Goal: Task Accomplishment & Management: Manage account settings

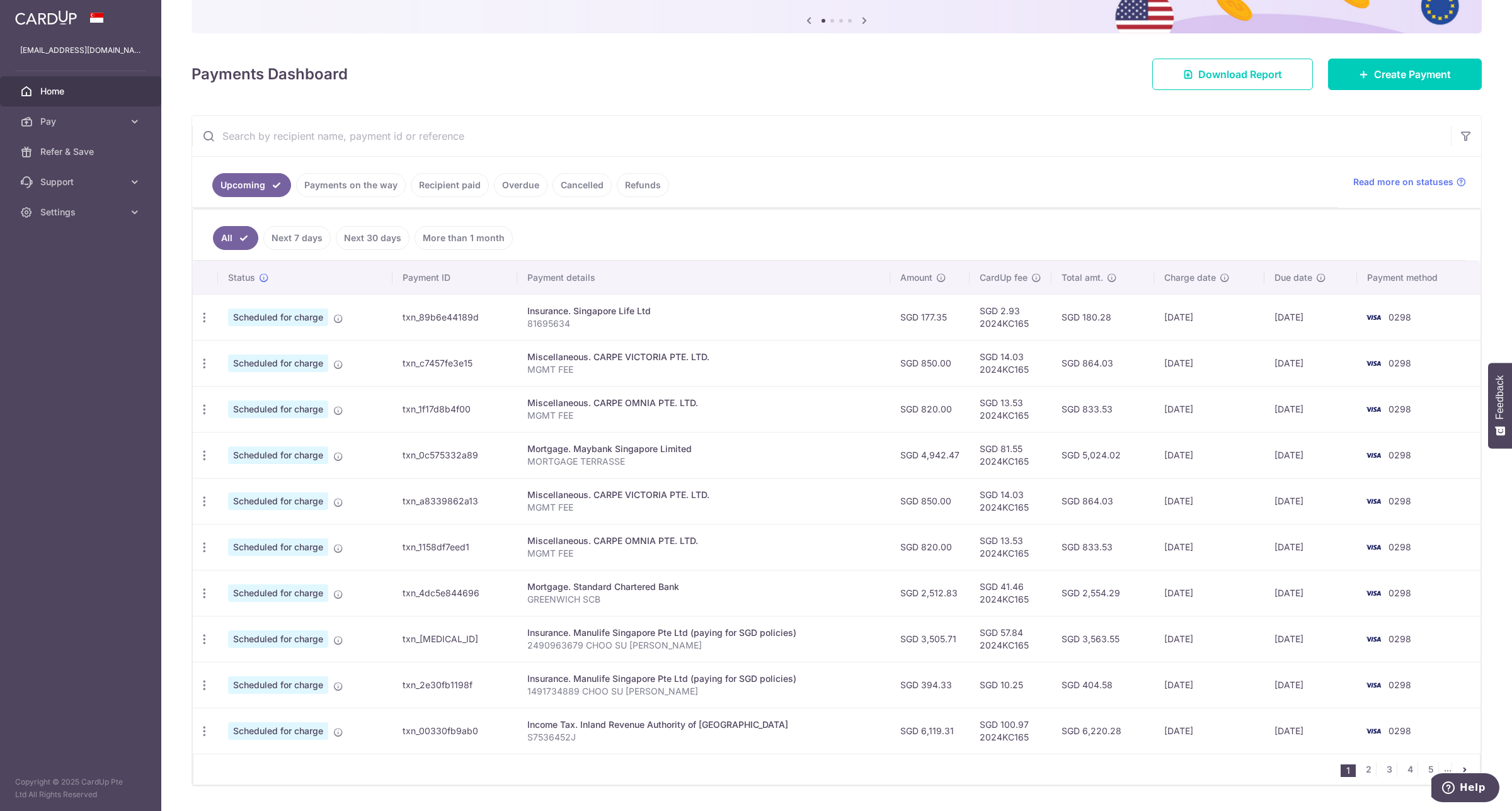
scroll to position [165, 0]
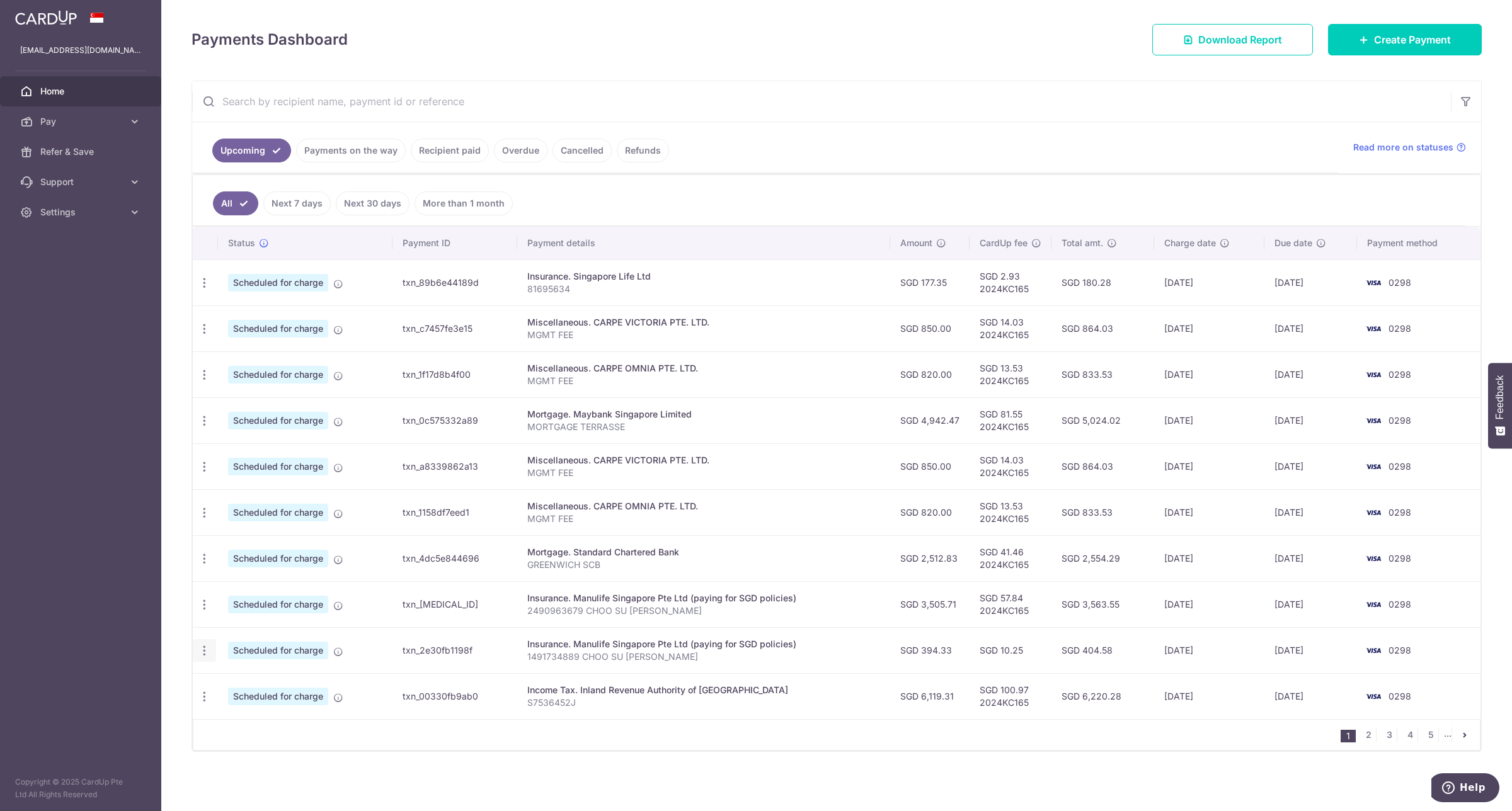
click at [212, 652] on div "Update payment Cancel payment" at bounding box center [204, 650] width 23 height 23
click at [204, 649] on icon "button" at bounding box center [204, 651] width 13 height 13
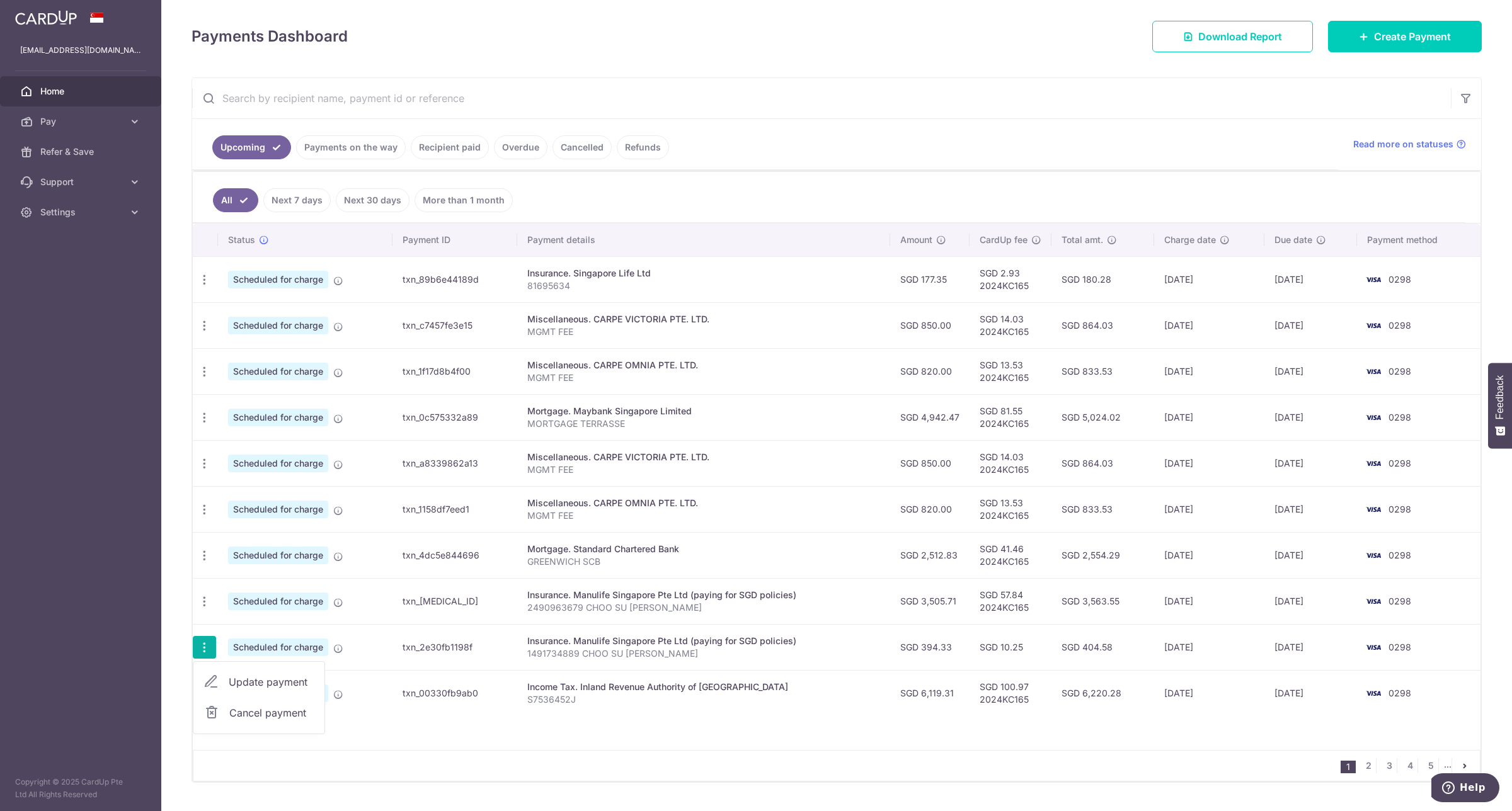
click at [256, 681] on span "Update payment" at bounding box center [271, 682] width 86 height 15
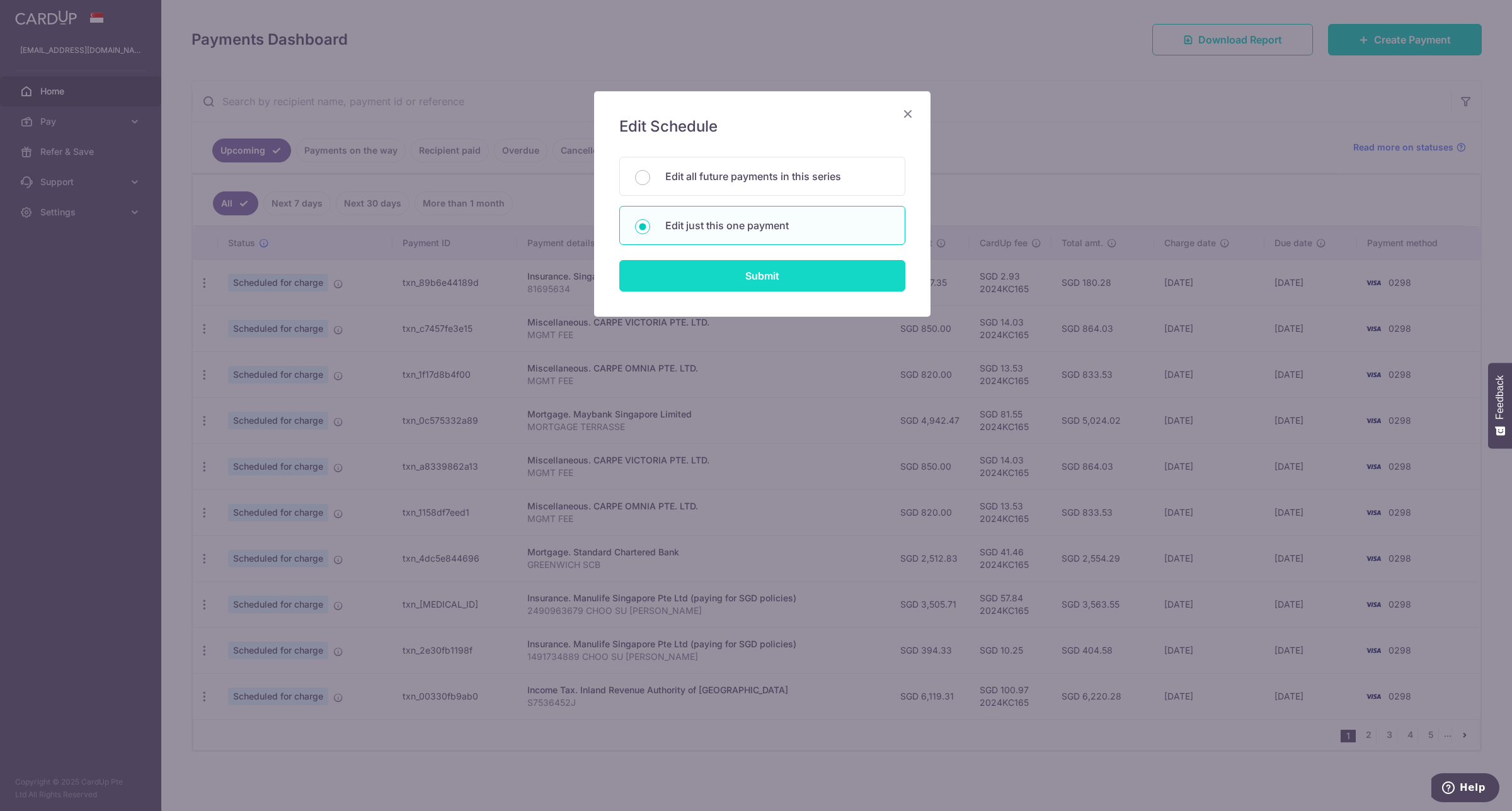
click at [816, 273] on input "Submit" at bounding box center [762, 275] width 286 height 31
radio input "true"
type input "394.33"
type input "25/10/2025"
type input "1491734889 CHOO SU LING KAREN"
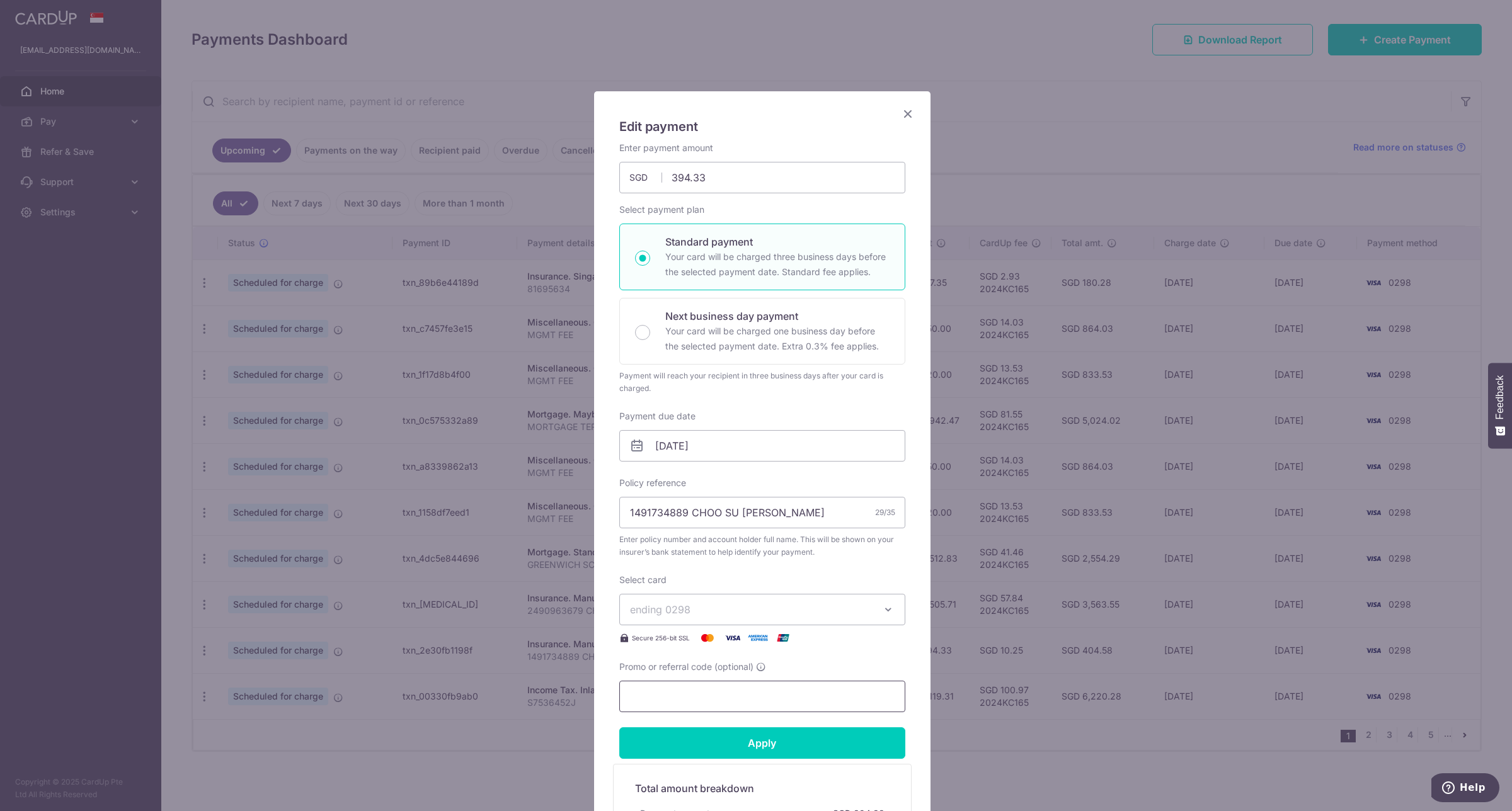
click at [791, 692] on input "Promo or referral code (optional)" at bounding box center [762, 696] width 286 height 31
type input "2024KC165"
click at [772, 759] on input "Apply" at bounding box center [762, 743] width 286 height 31
type input "Successfully Applied"
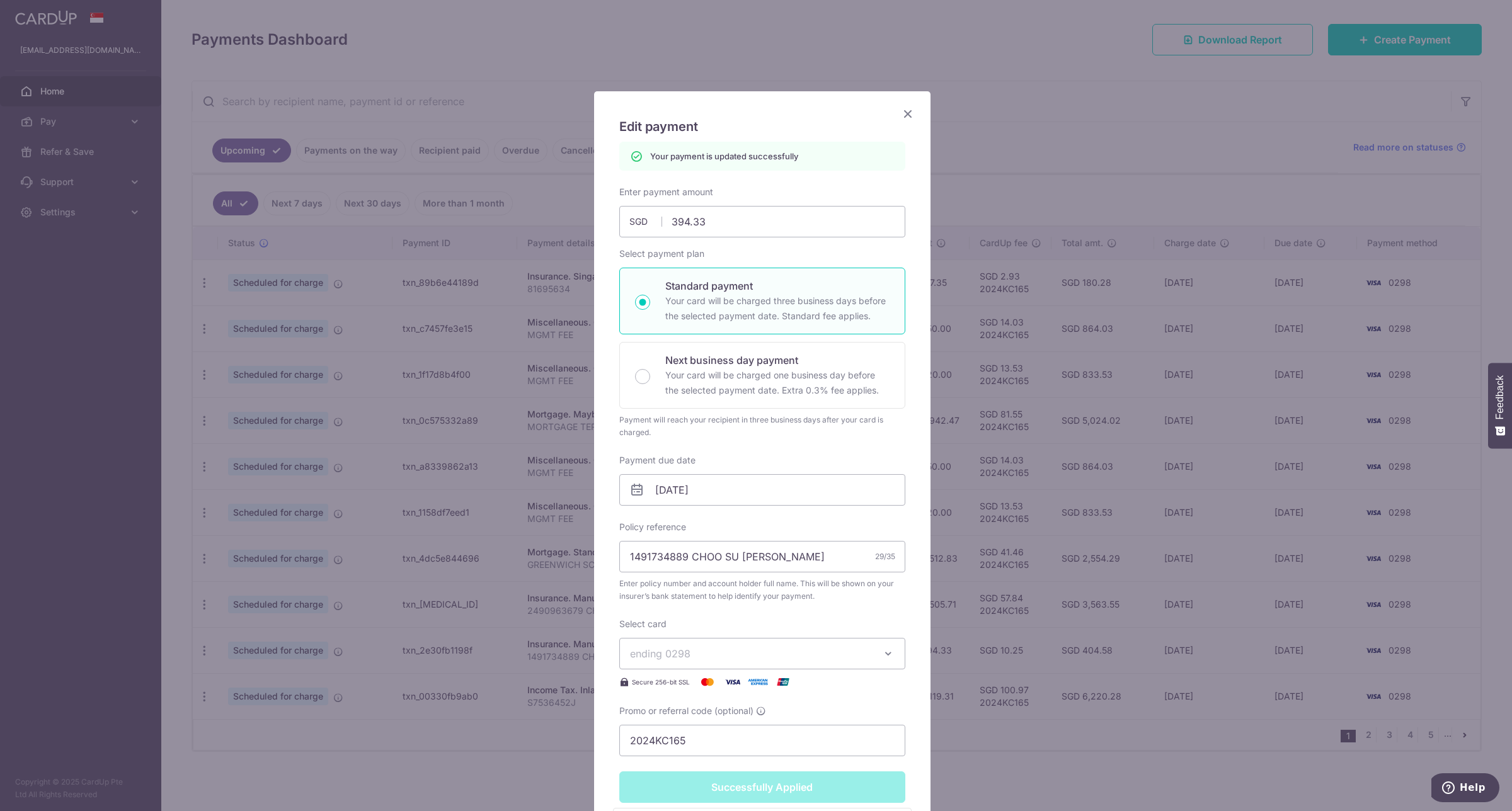
click at [974, 179] on div "Edit payment By clicking apply, you will make changes to all payments to Manuli…" at bounding box center [756, 405] width 1512 height 811
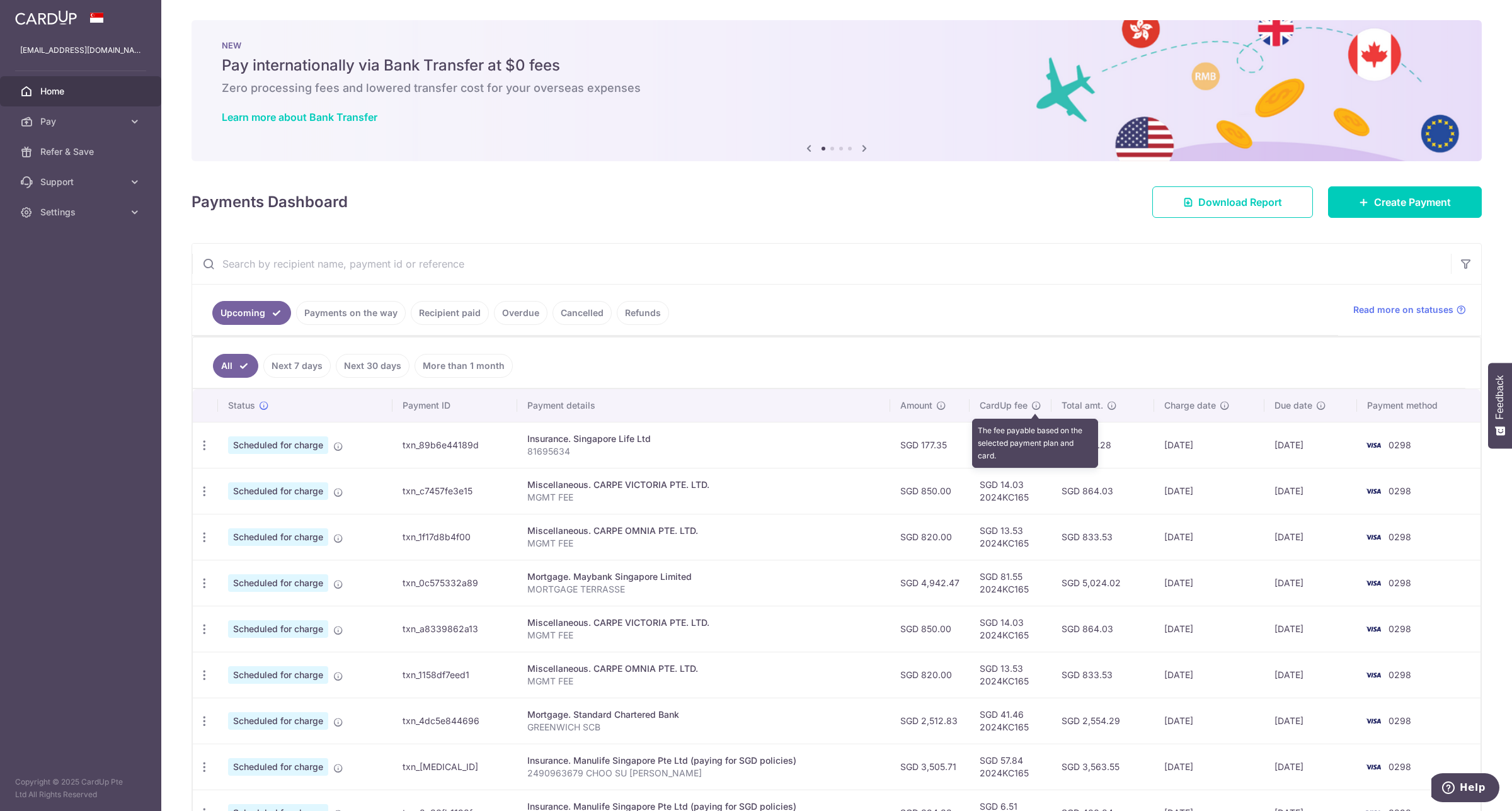
scroll to position [165, 0]
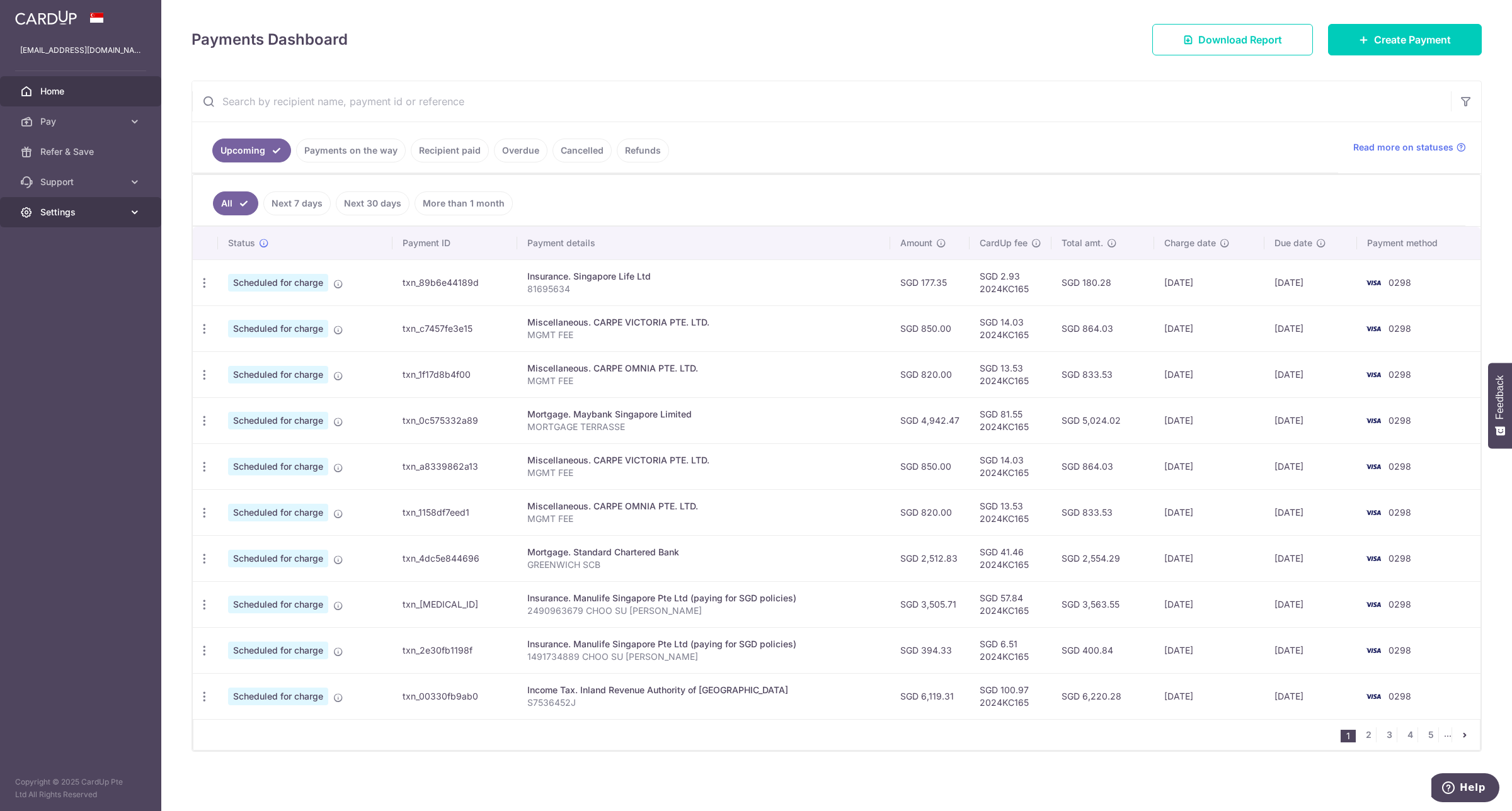
click at [69, 216] on span "Settings" at bounding box center [82, 212] width 83 height 13
click at [70, 273] on span "Logout" at bounding box center [82, 273] width 83 height 13
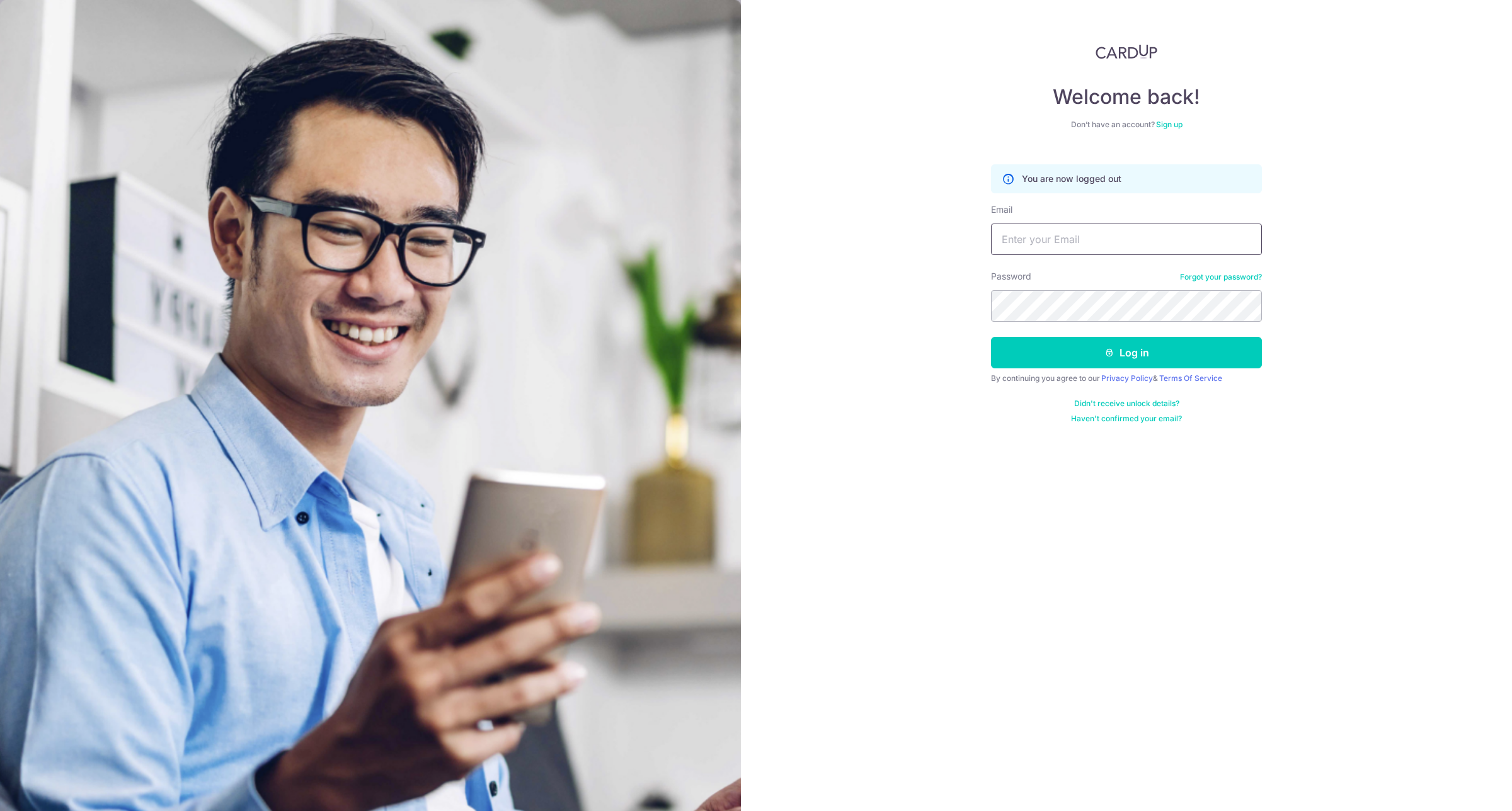
click at [1040, 244] on input "Email" at bounding box center [1126, 238] width 271 height 31
type input "[PERSON_NAME][EMAIL_ADDRESS][DOMAIN_NAME]"
click at [1136, 358] on button "Log in" at bounding box center [1126, 352] width 271 height 31
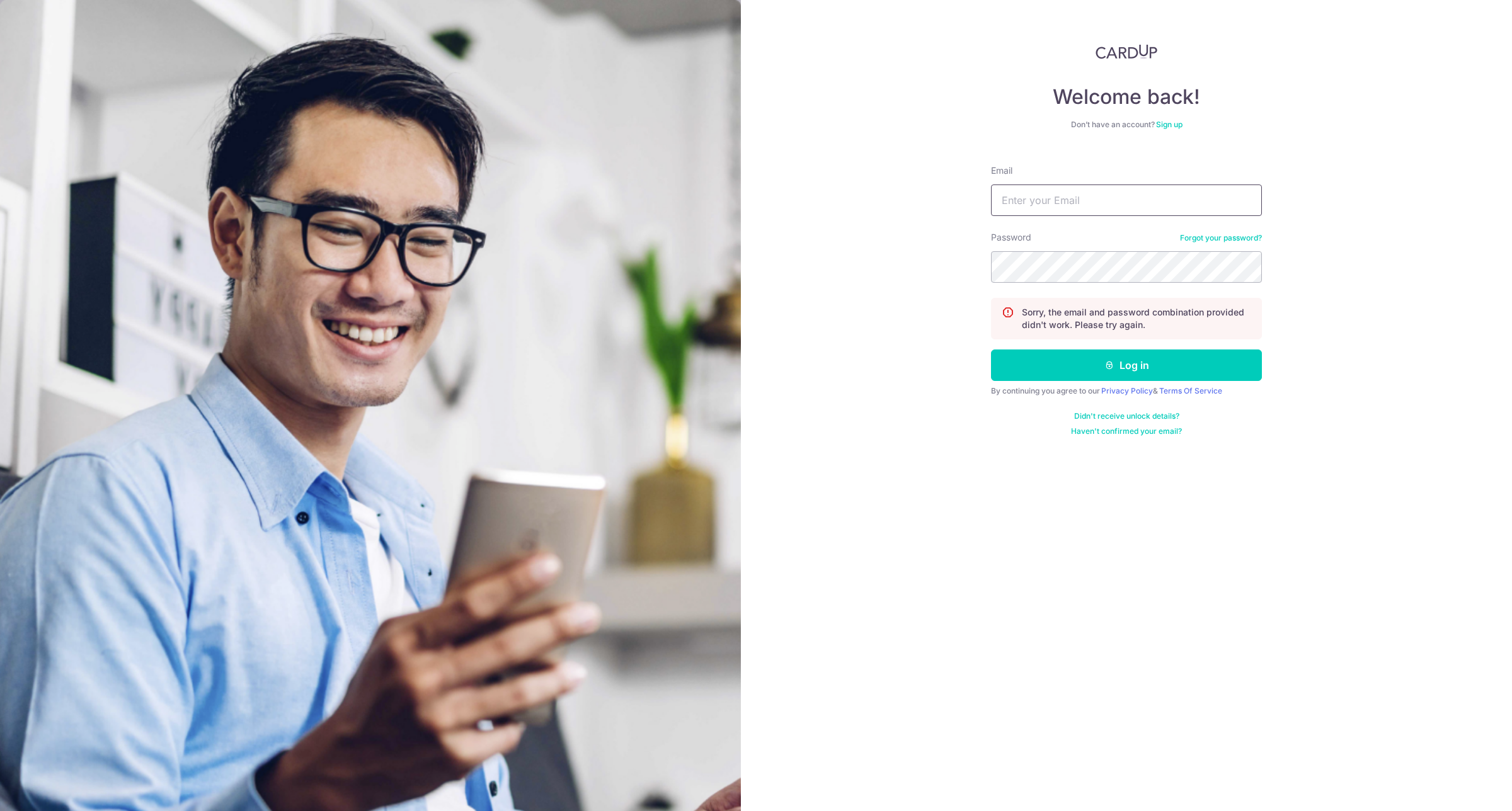
click at [1119, 193] on input "Email" at bounding box center [1126, 200] width 271 height 31
type input "[PERSON_NAME][EMAIL_ADDRESS][DOMAIN_NAME]"
click at [1107, 362] on icon "submit" at bounding box center [1109, 365] width 10 height 10
